Goal: Transaction & Acquisition: Purchase product/service

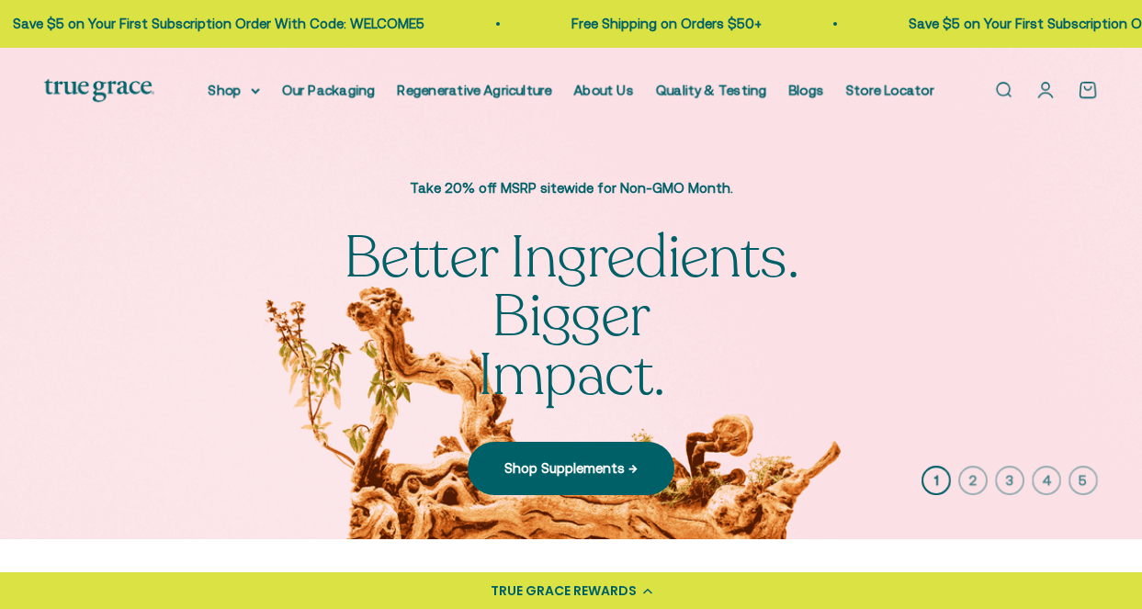
click at [993, 89] on link "Open search" at bounding box center [1003, 90] width 20 height 20
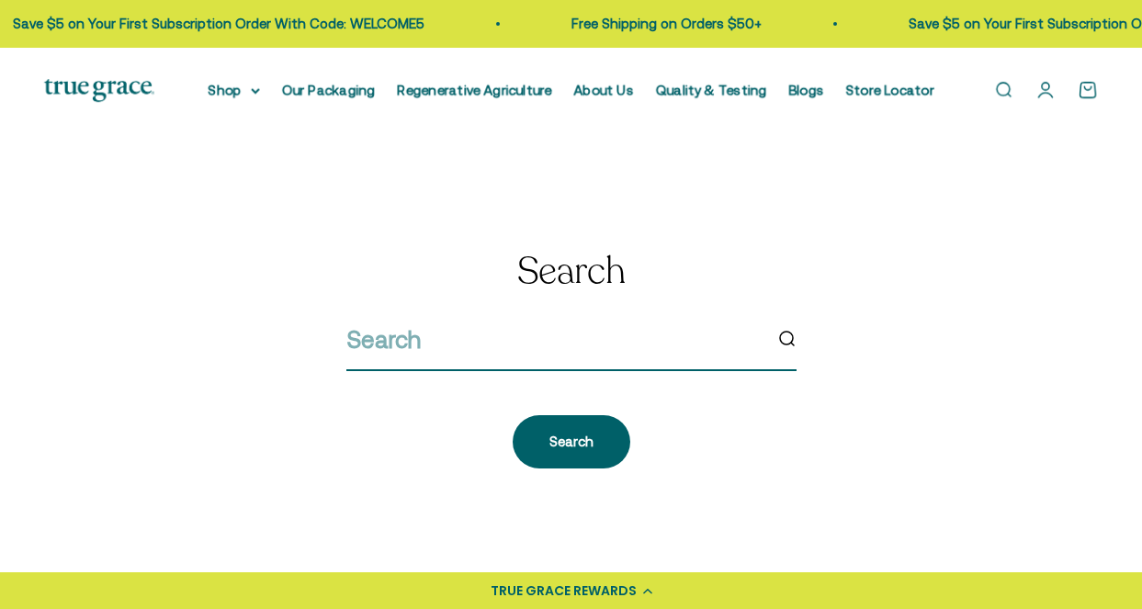
click at [626, 346] on input "search" at bounding box center [553, 340] width 415 height 39
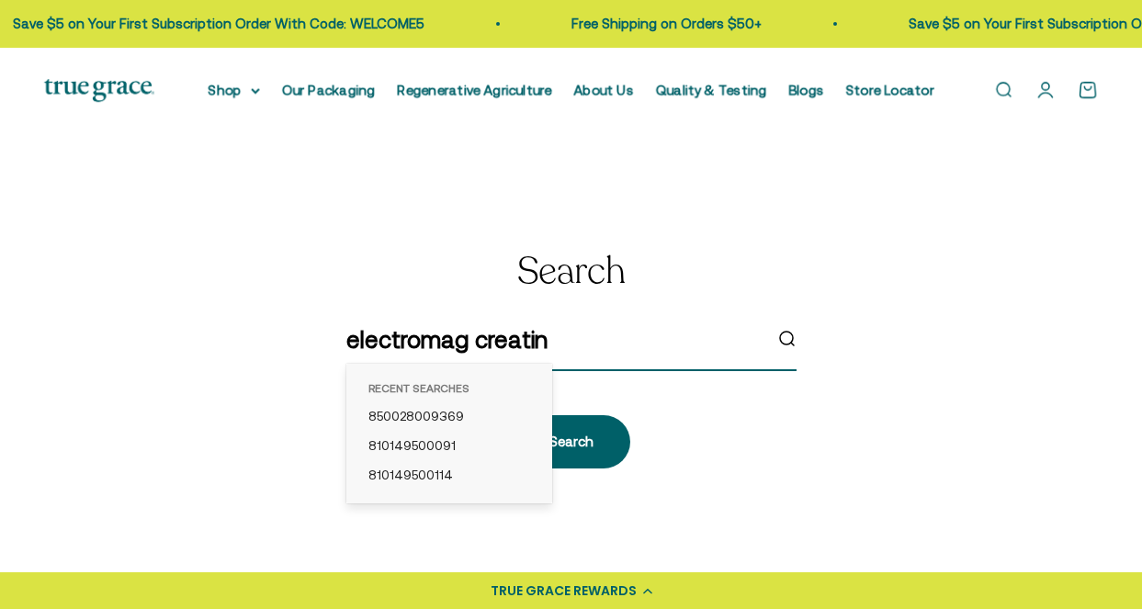
type input "electromag creatine"
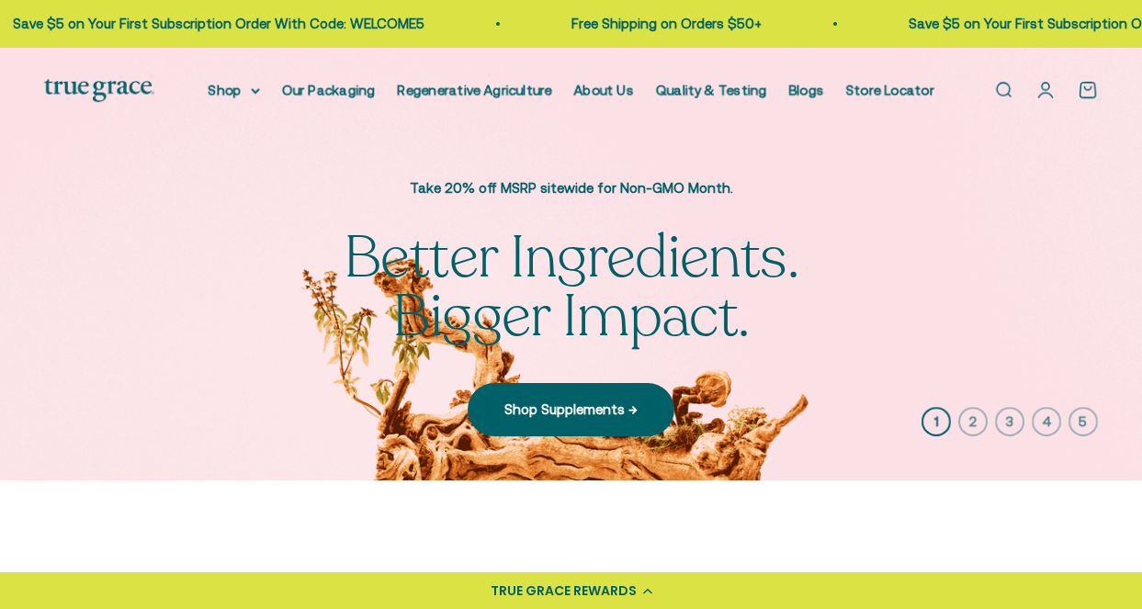
click at [1010, 88] on link "Open search" at bounding box center [1003, 90] width 20 height 20
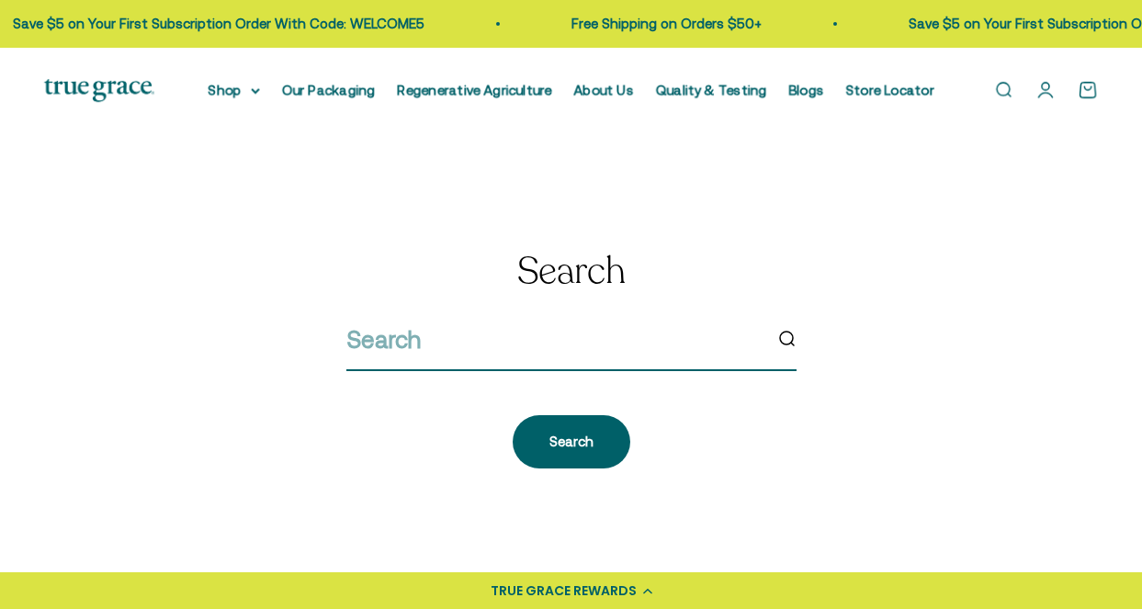
click at [606, 352] on input "search" at bounding box center [553, 340] width 415 height 39
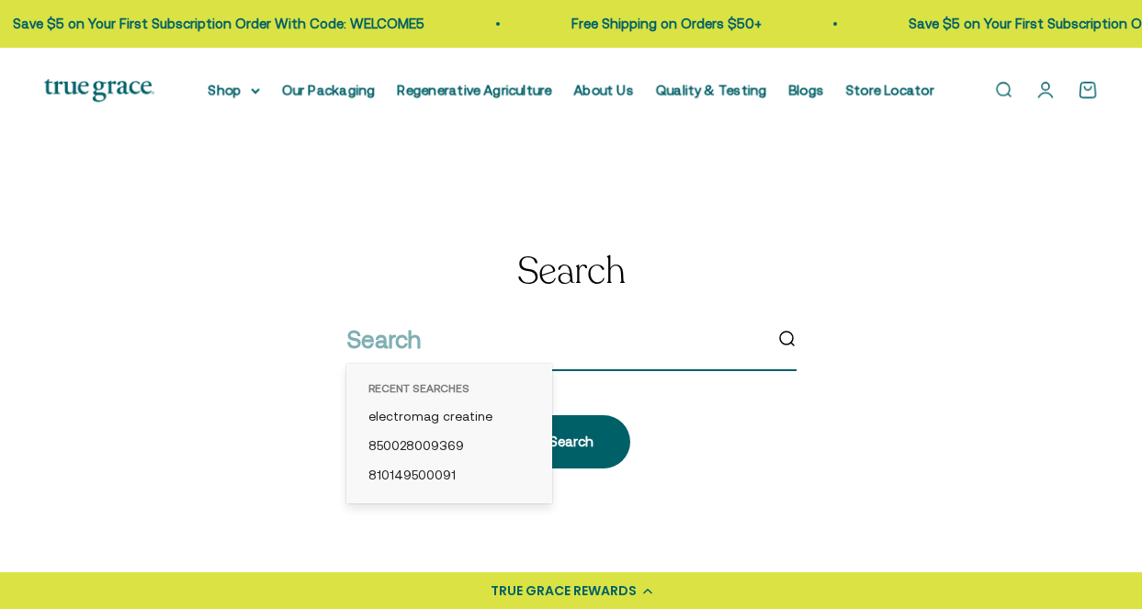
paste input "810149500282"
type input "810149500282"
